Goal: Task Accomplishment & Management: Manage account settings

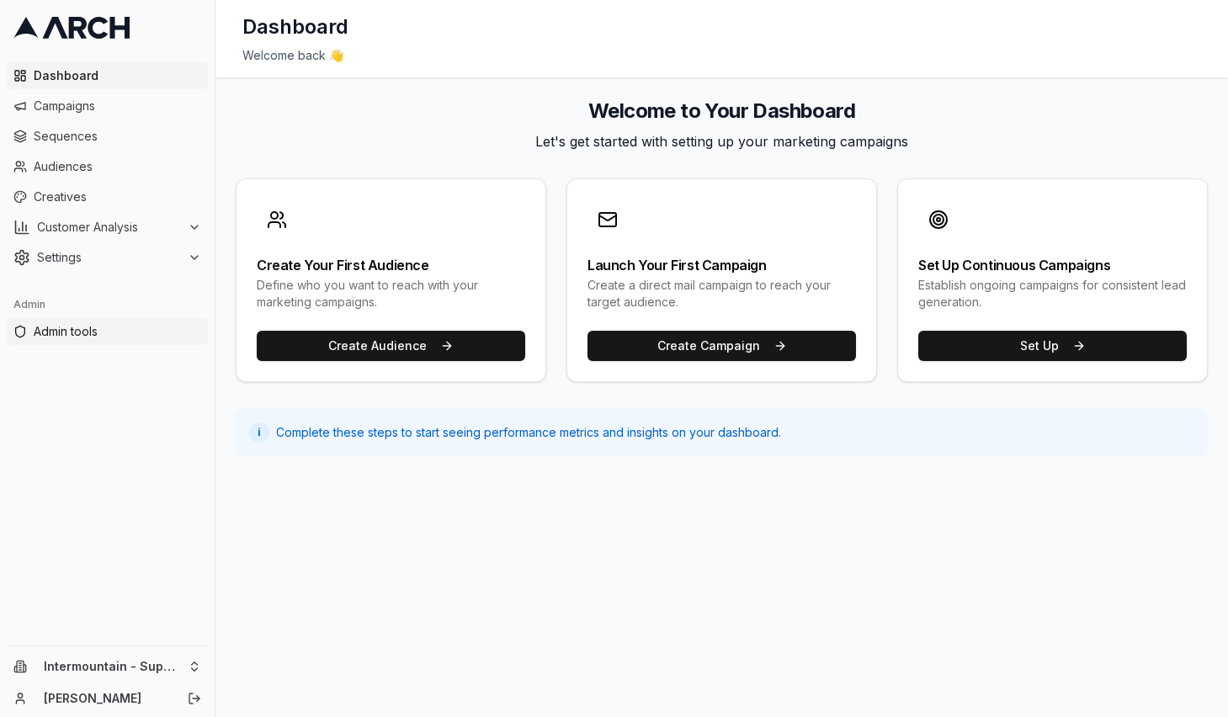
click at [107, 323] on span "Admin tools" at bounding box center [118, 331] width 168 height 17
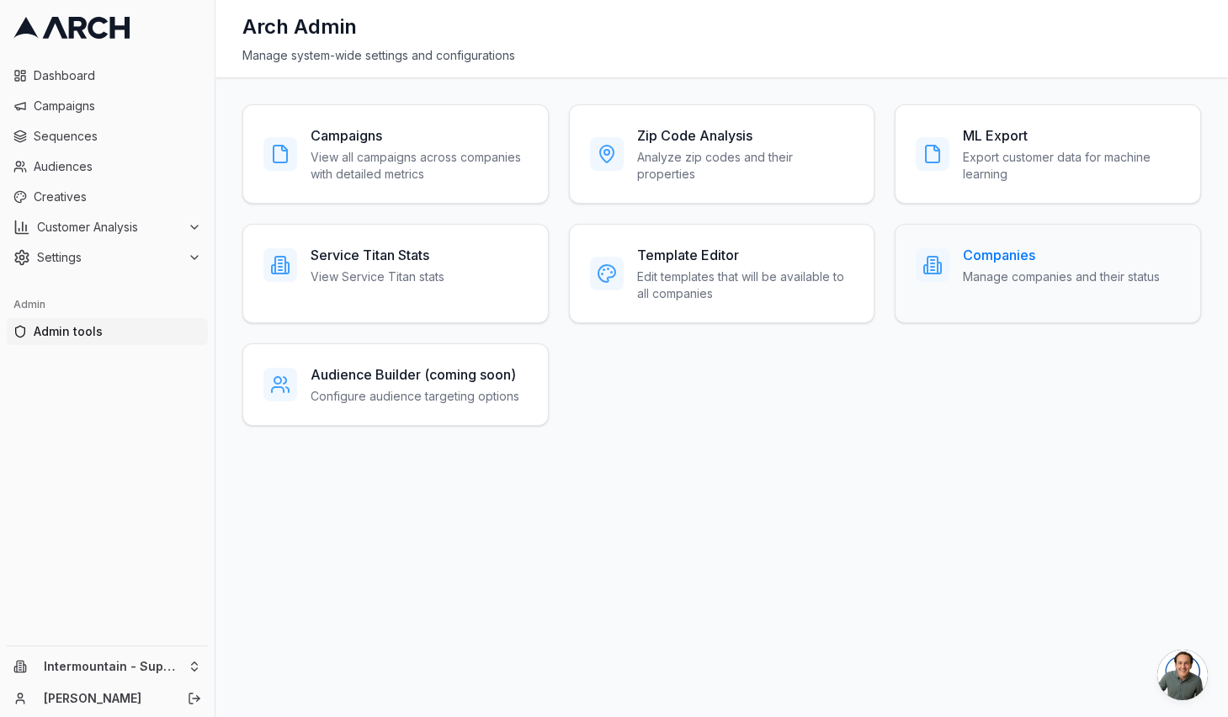
click at [1007, 274] on p "Manage companies and their status" at bounding box center [1061, 277] width 197 height 17
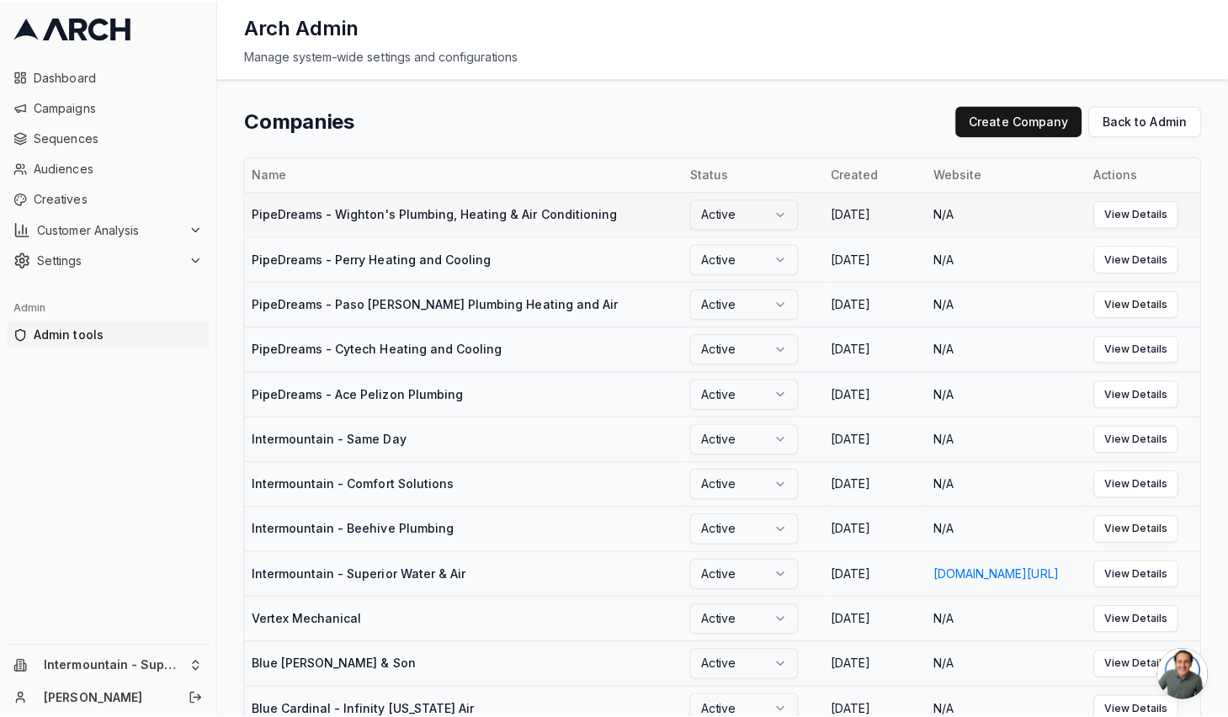
scroll to position [1870, 0]
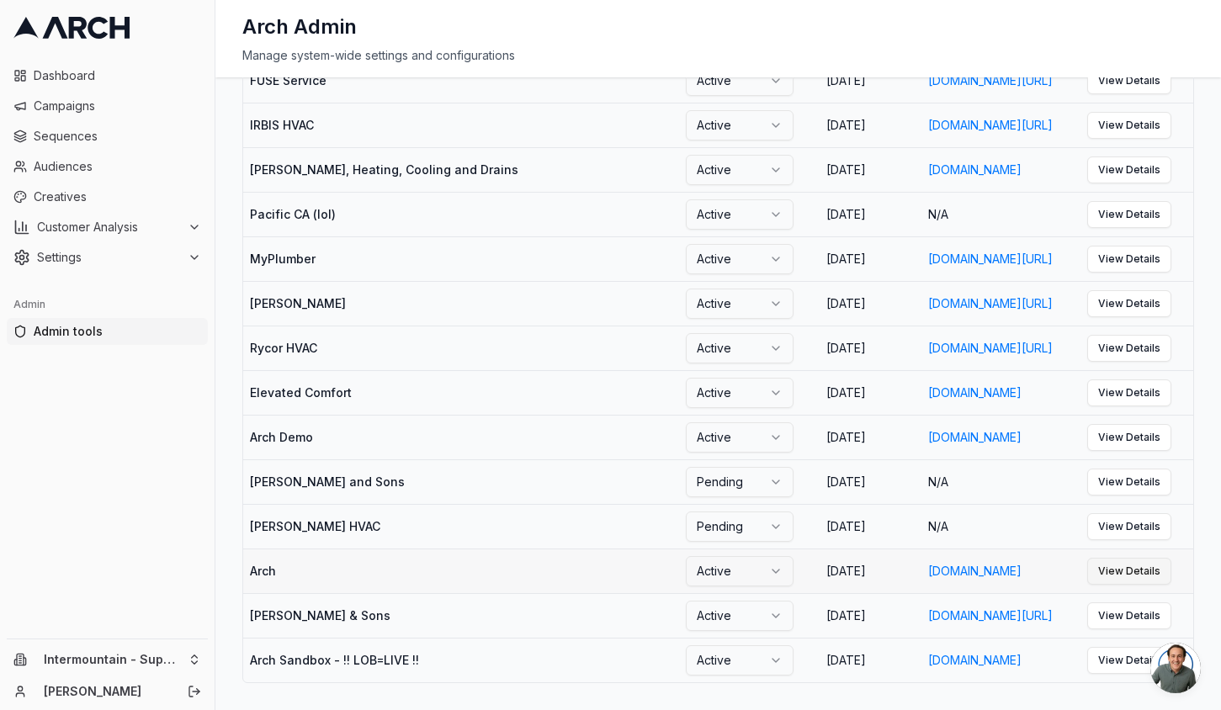
click at [1165, 585] on link "View Details" at bounding box center [1130, 571] width 84 height 27
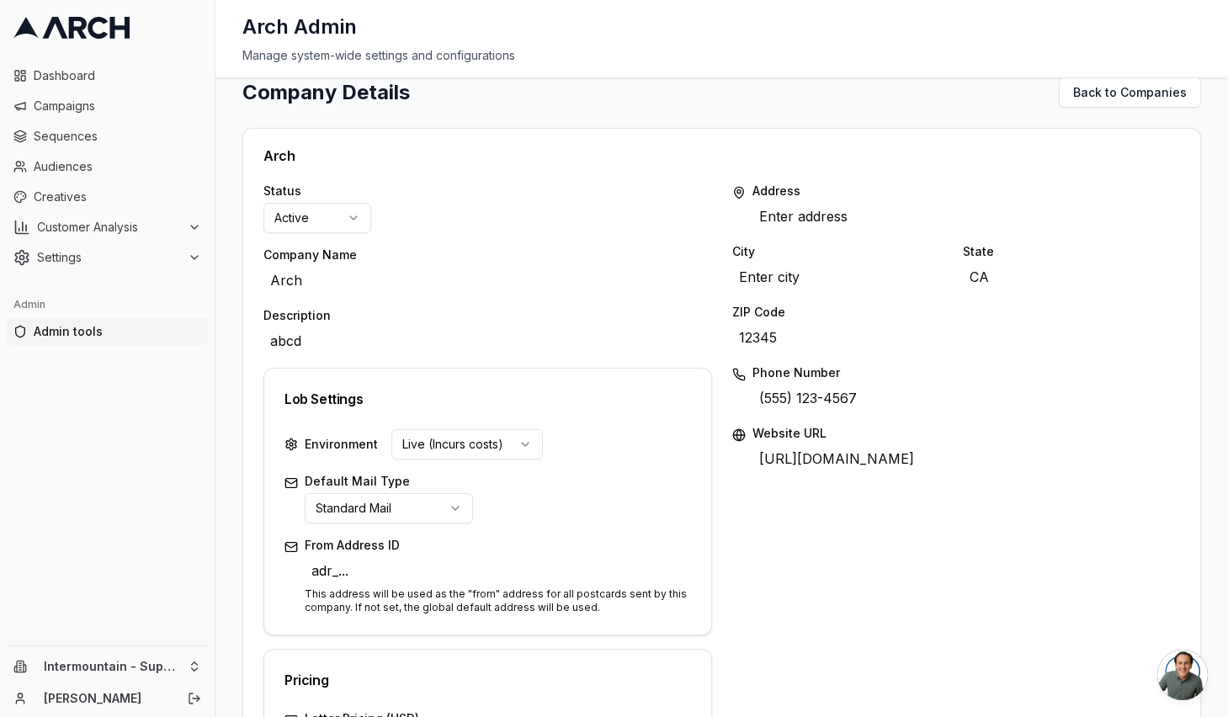
scroll to position [522, 0]
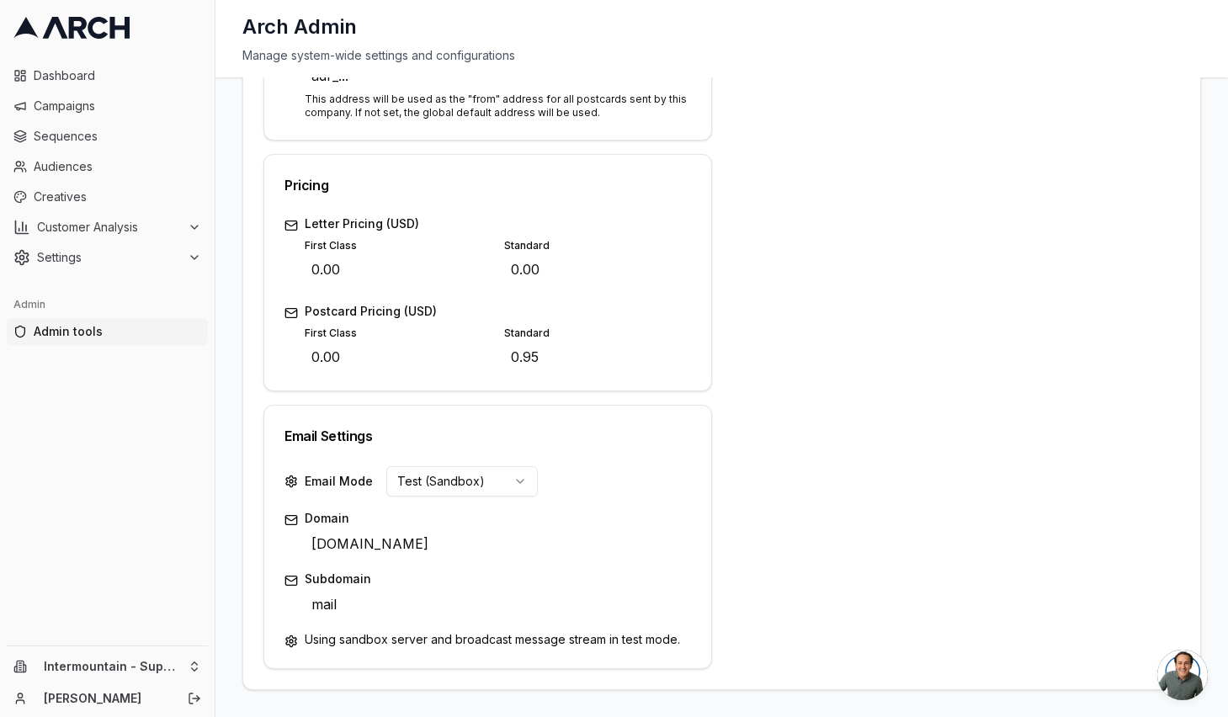
click at [323, 438] on div "Email Settings" at bounding box center [488, 436] width 407 height 20
click at [81, 137] on span "Sequences" at bounding box center [118, 136] width 168 height 17
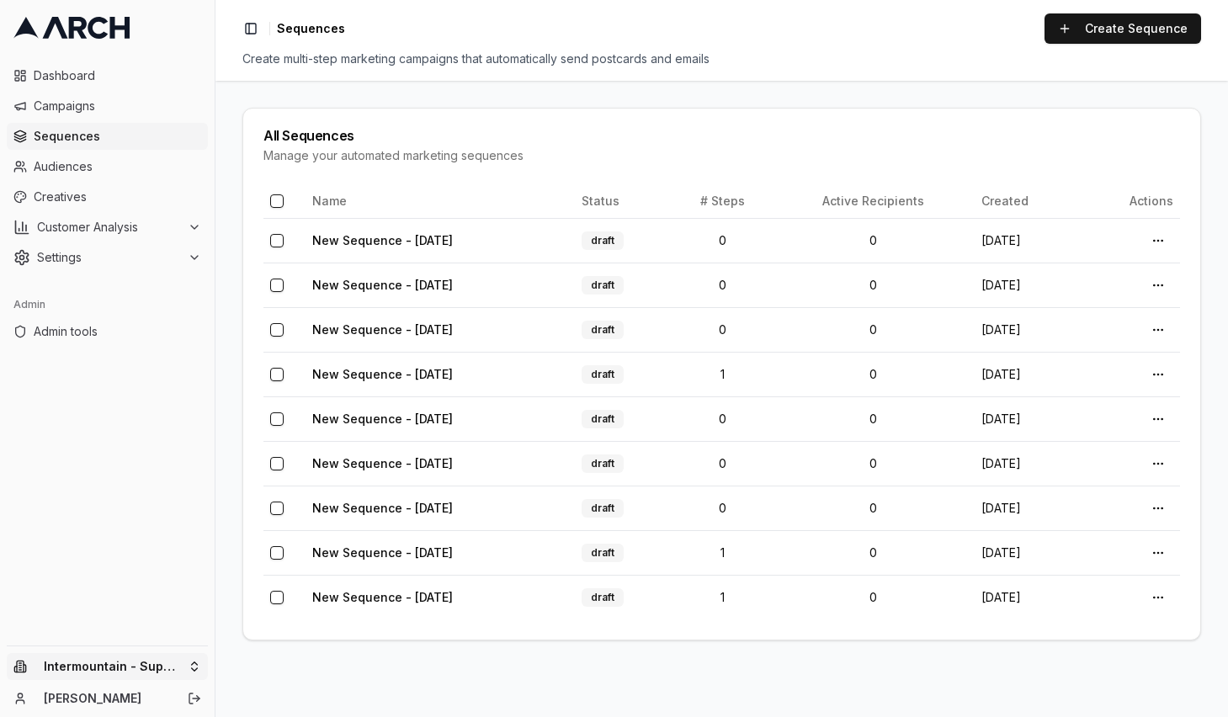
click at [138, 670] on html "Dashboard Campaigns Sequences Audiences Creatives Customer Analysis Settings Ad…" at bounding box center [614, 358] width 1228 height 717
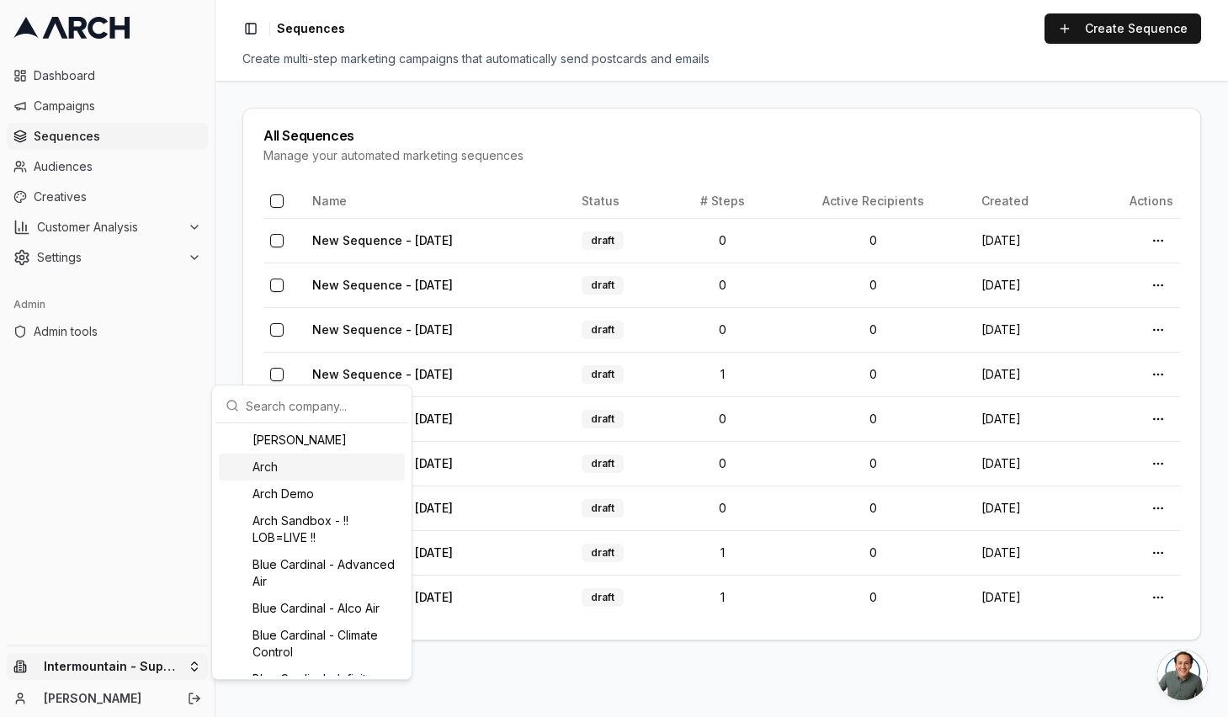
click at [320, 468] on div "Arch" at bounding box center [312, 467] width 186 height 27
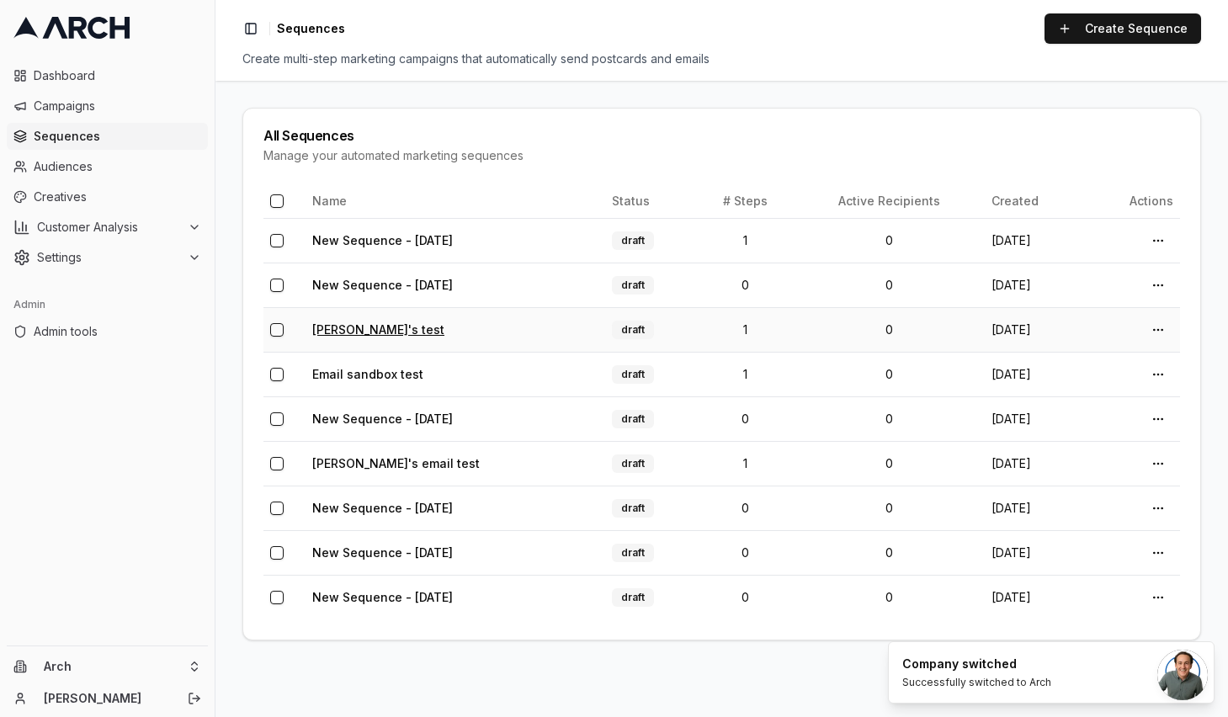
click at [343, 327] on link "[PERSON_NAME]'s test" at bounding box center [378, 329] width 132 height 14
